Goal: Task Accomplishment & Management: Manage account settings

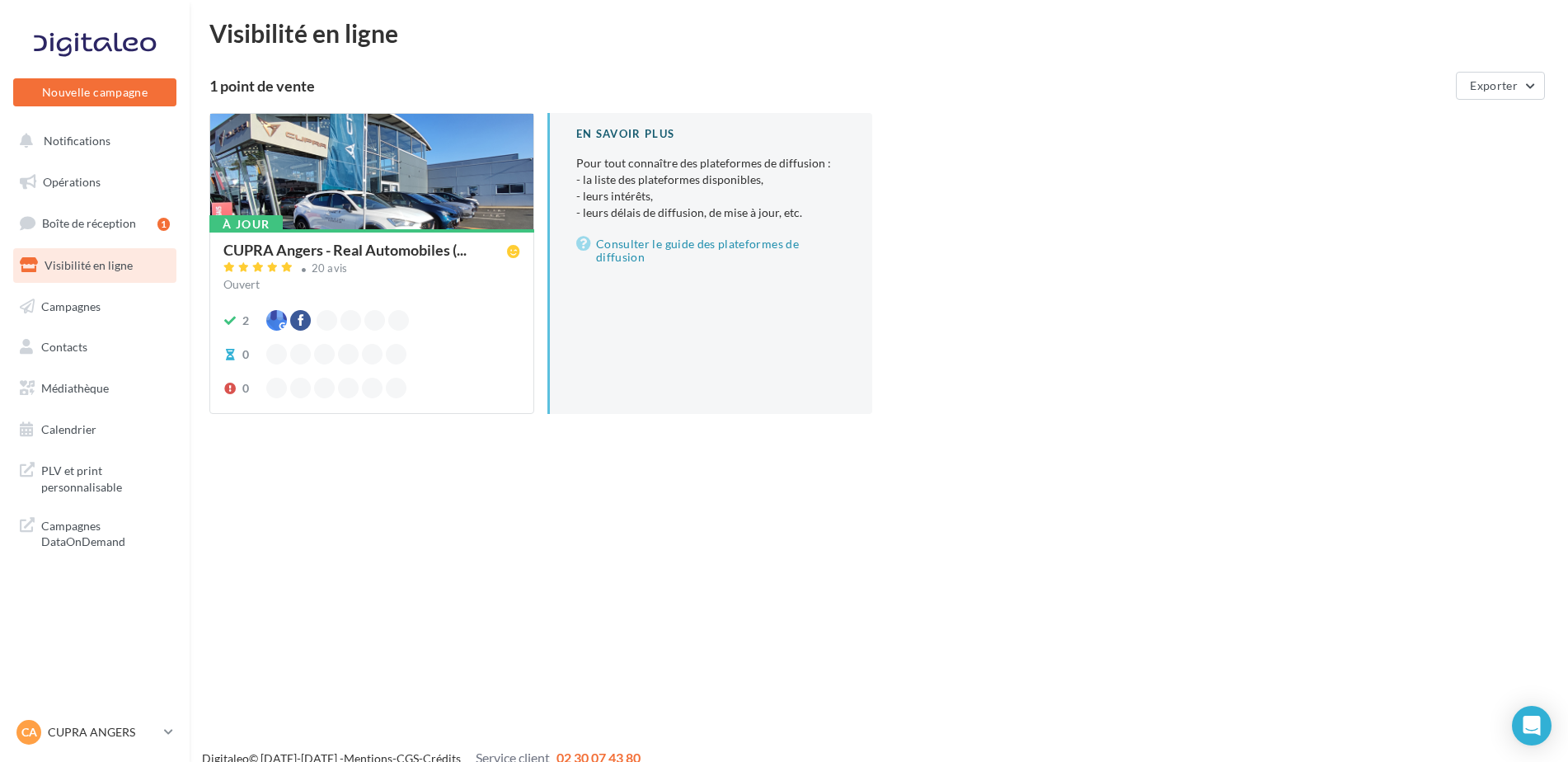
scroll to position [26, 0]
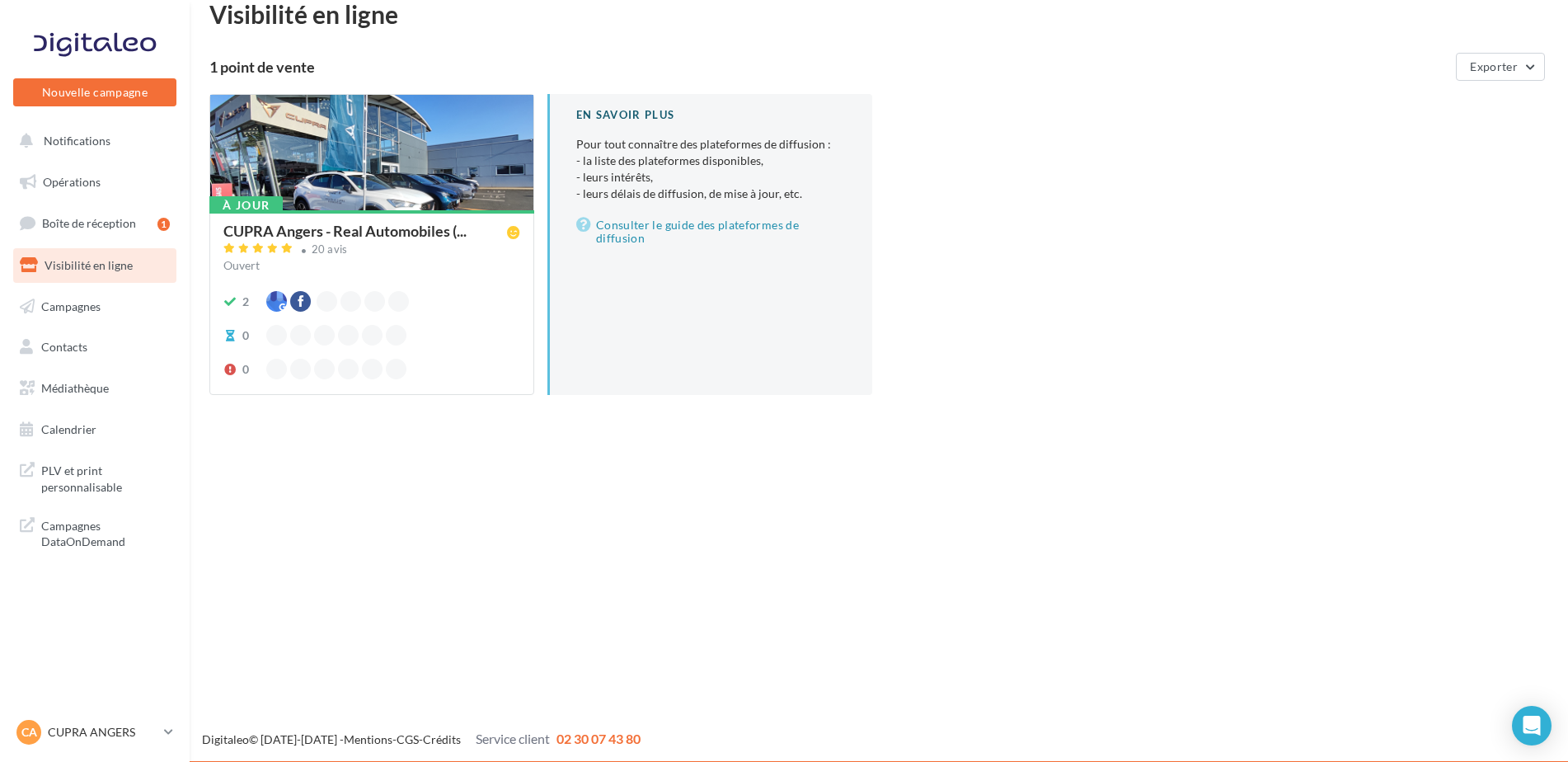
click at [321, 276] on div "CUPRA Angers - Real Automobiles (... 20 avis Ouvert 2 0 0" at bounding box center [372, 301] width 297 height 156
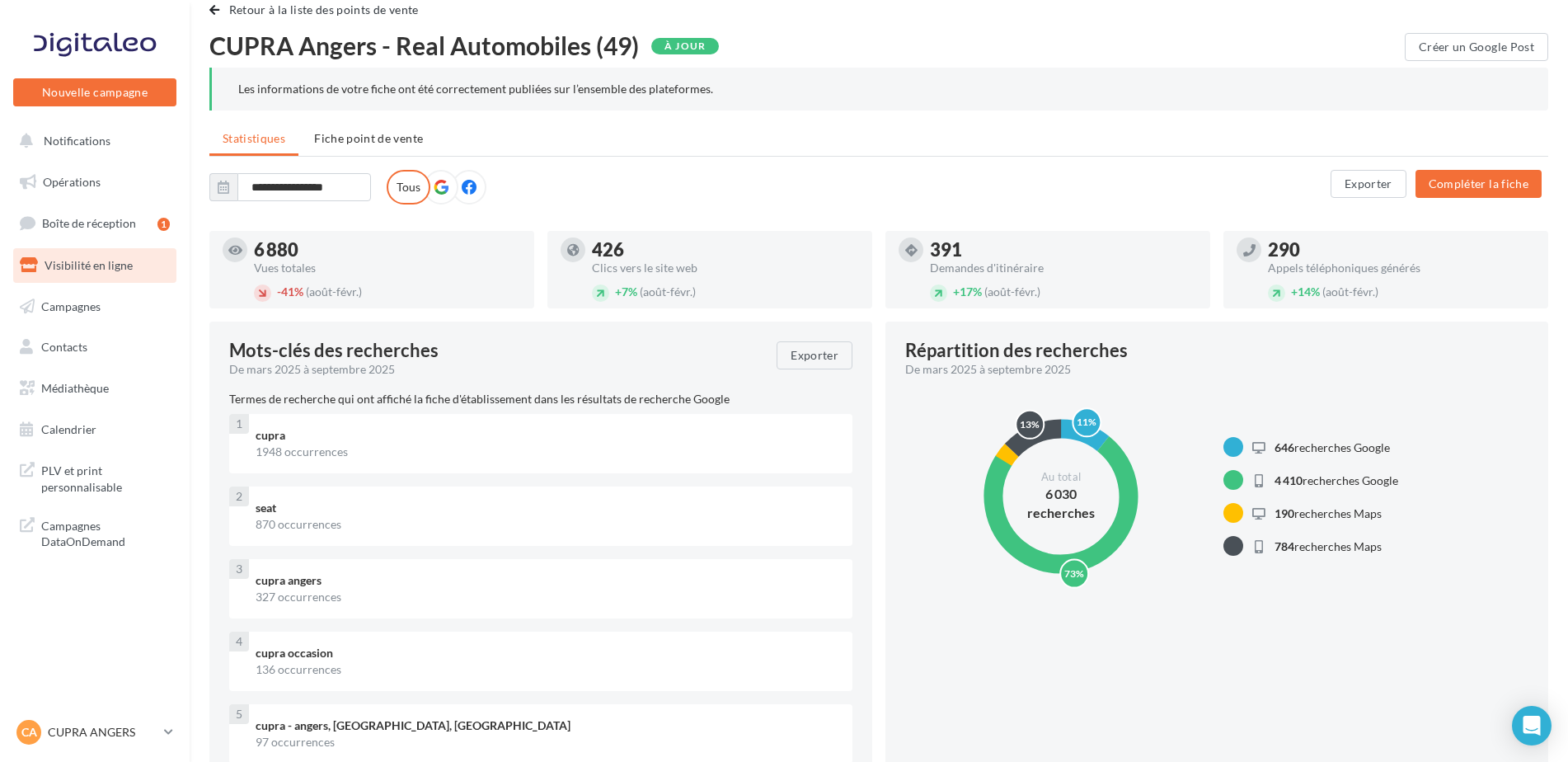
click at [132, 263] on link "Visibilité en ligne" at bounding box center [95, 265] width 170 height 35
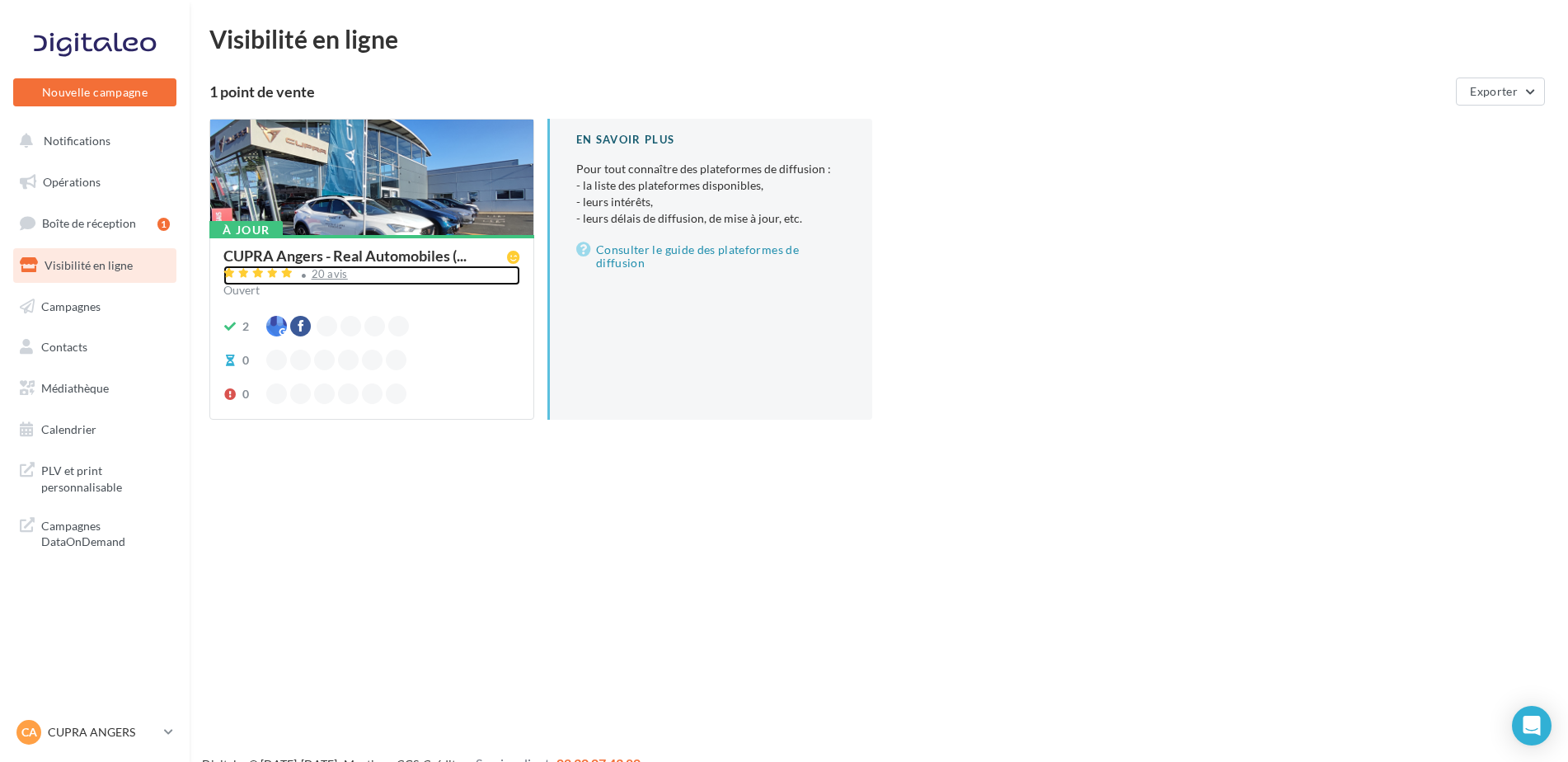
click at [326, 276] on div "20 avis" at bounding box center [329, 273] width 37 height 10
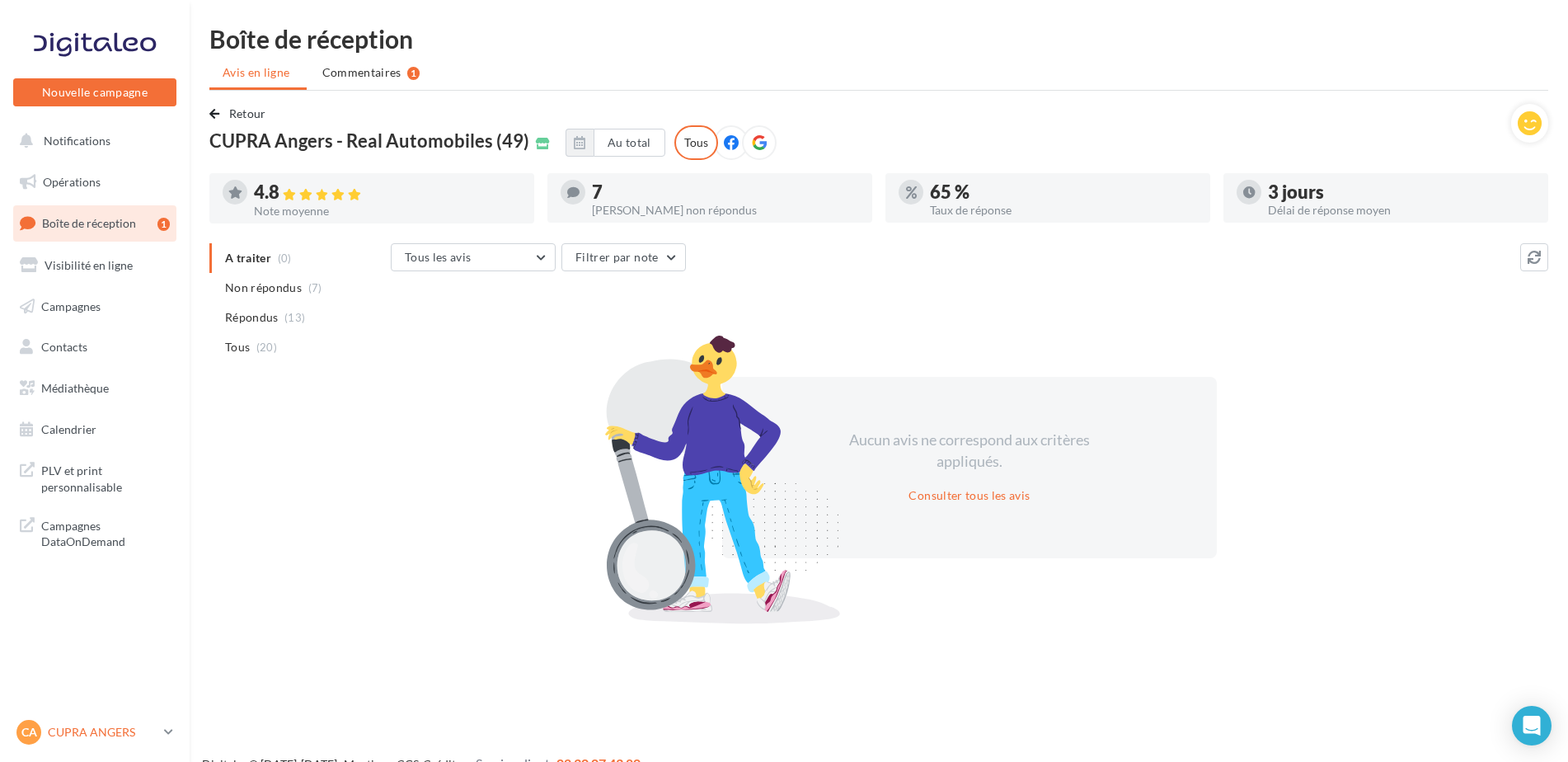
click at [91, 734] on p "CUPRA ANGERS" at bounding box center [102, 732] width 110 height 17
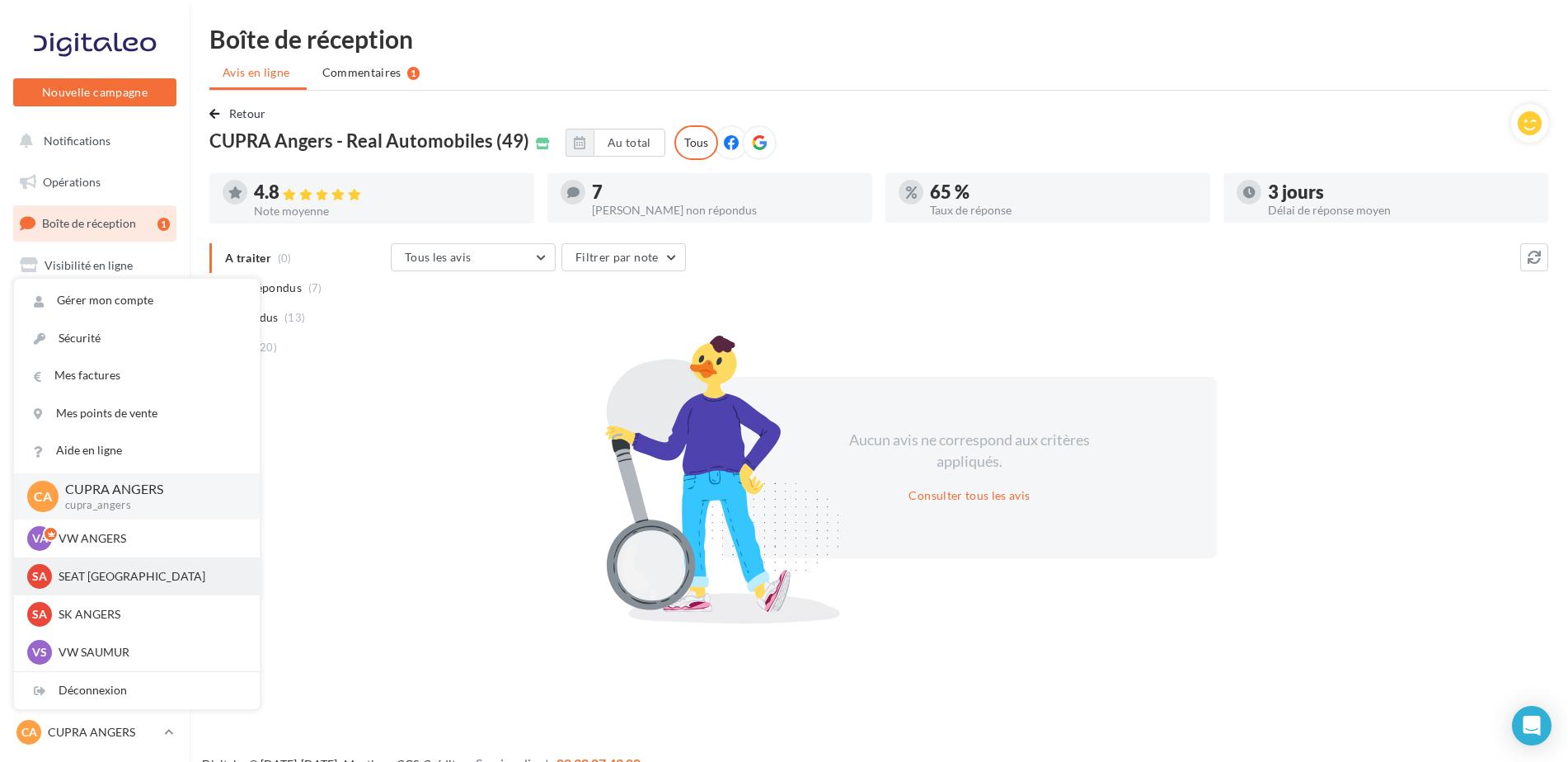
click at [105, 579] on p "SEAT ANGERS" at bounding box center [148, 576] width 181 height 17
